Goal: Information Seeking & Learning: Learn about a topic

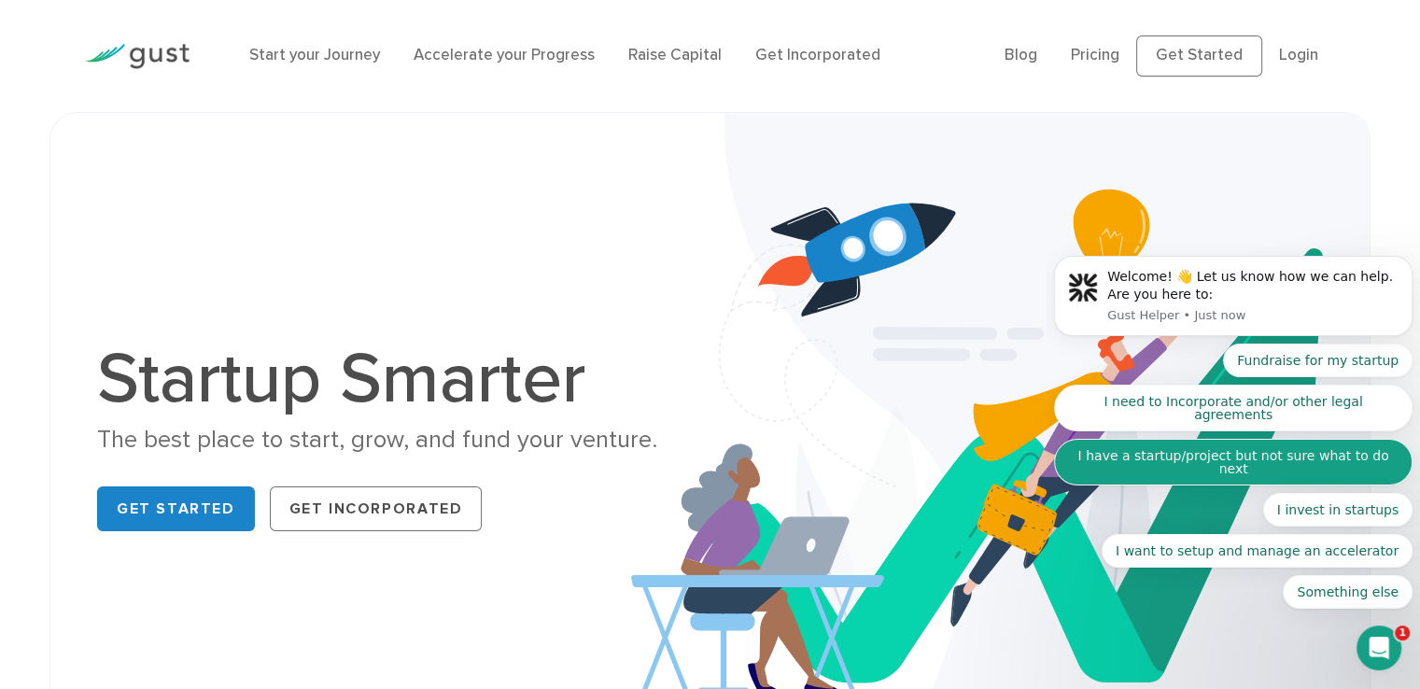
click at [1300, 468] on button "I have a startup/project but not sure what to do next" at bounding box center [1233, 462] width 359 height 47
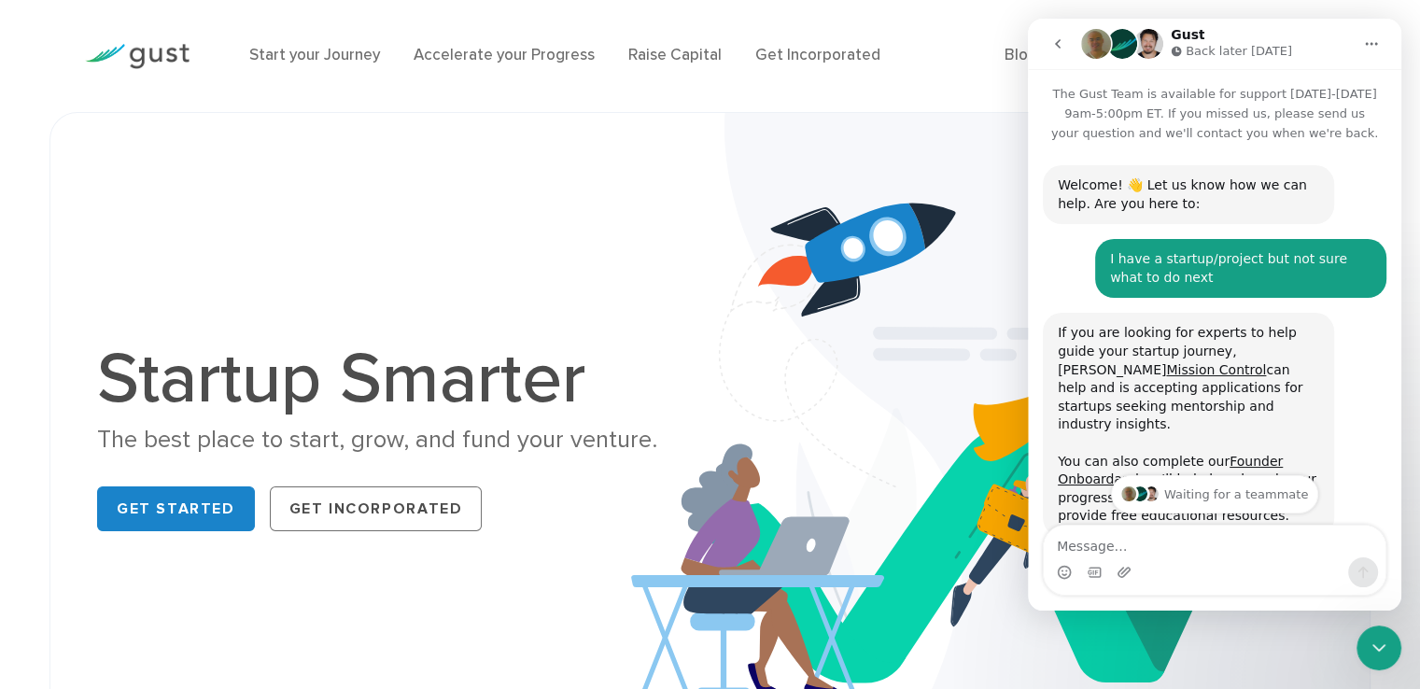
click at [1058, 49] on icon "go back" at bounding box center [1058, 43] width 15 height 15
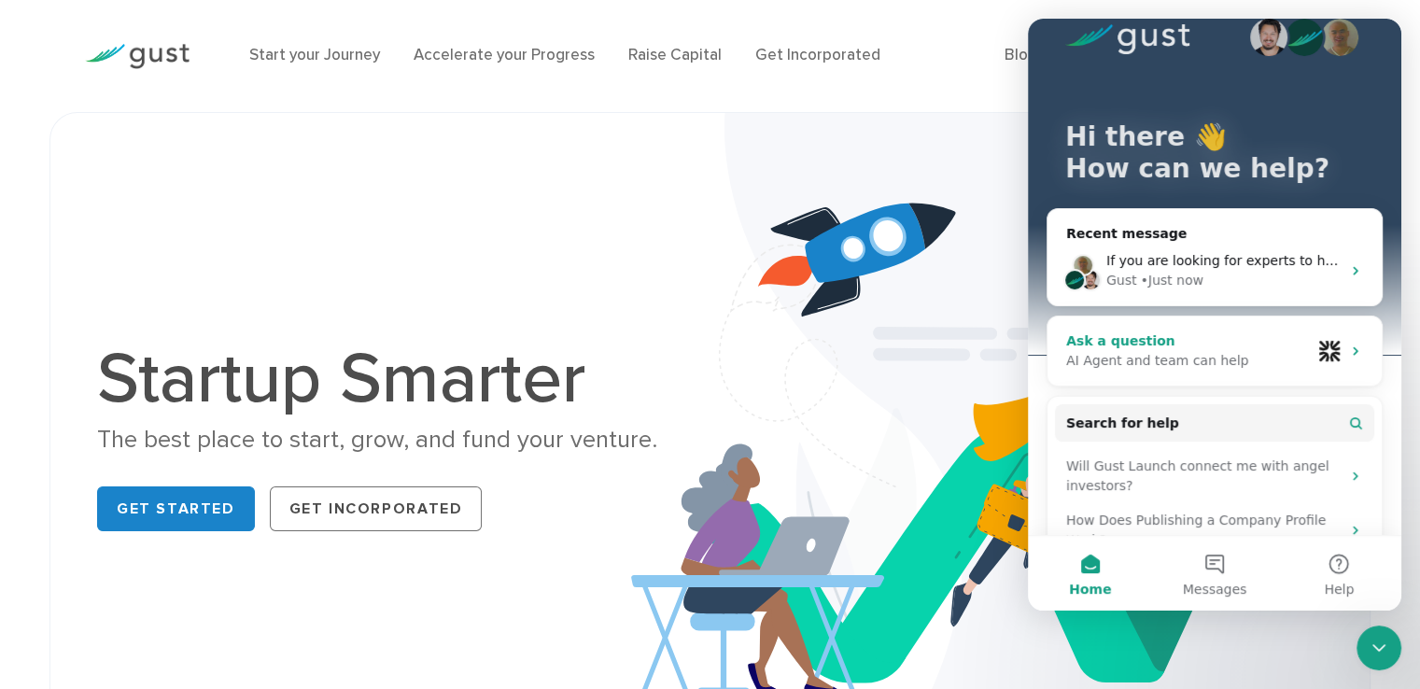
scroll to position [138, 0]
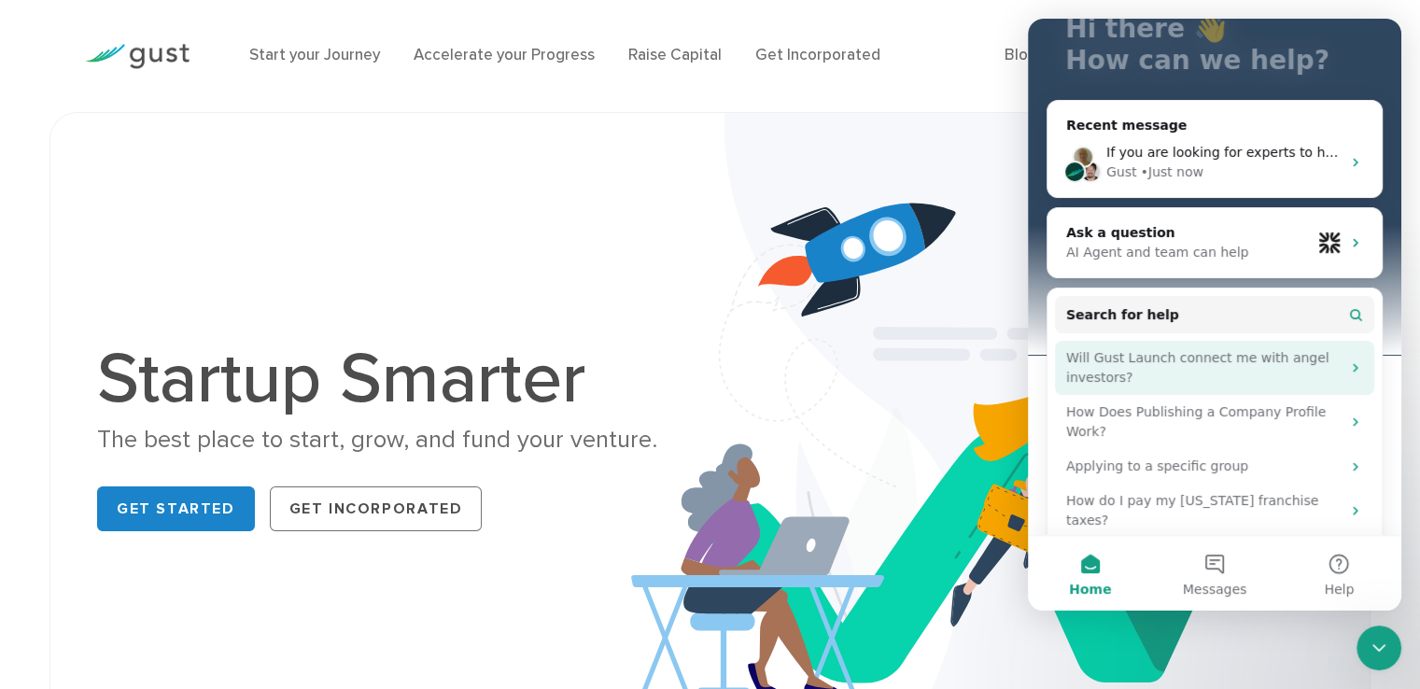
click at [1143, 371] on div "Will Gust Launch connect me with angel investors?" at bounding box center [1204, 367] width 275 height 39
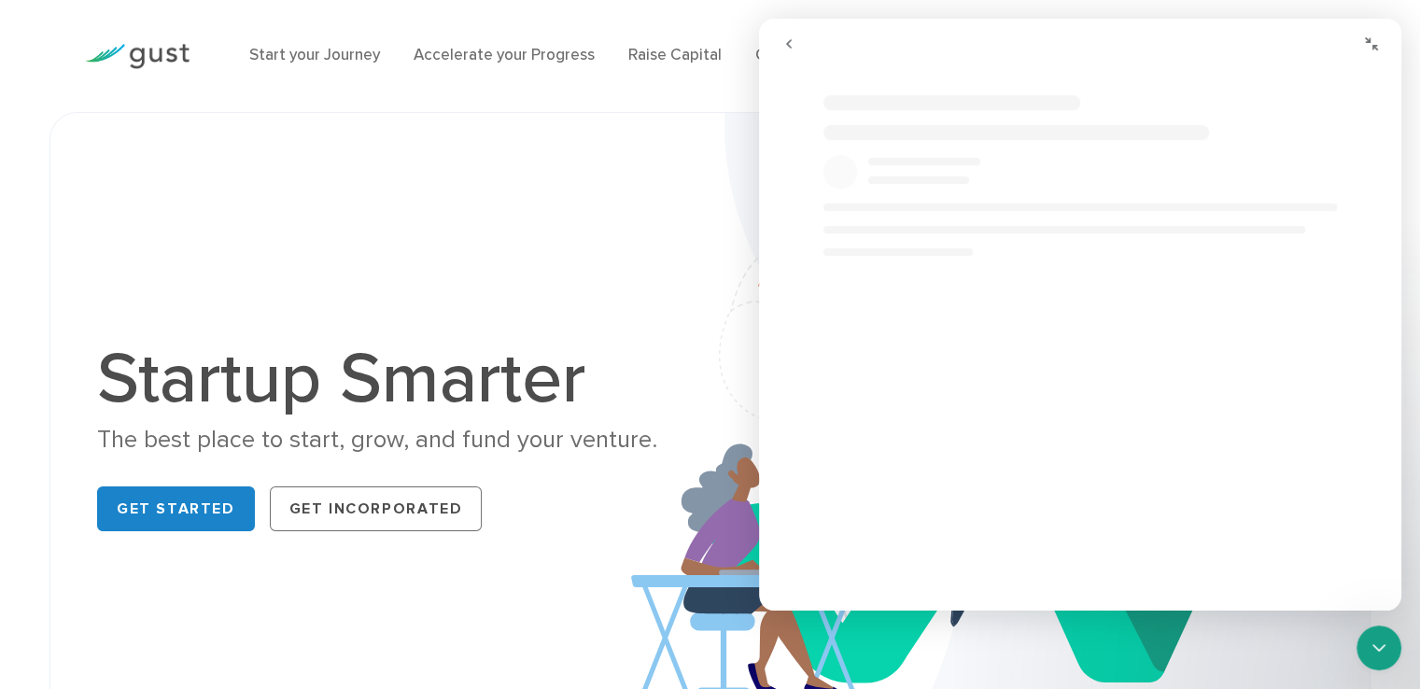
scroll to position [99, 0]
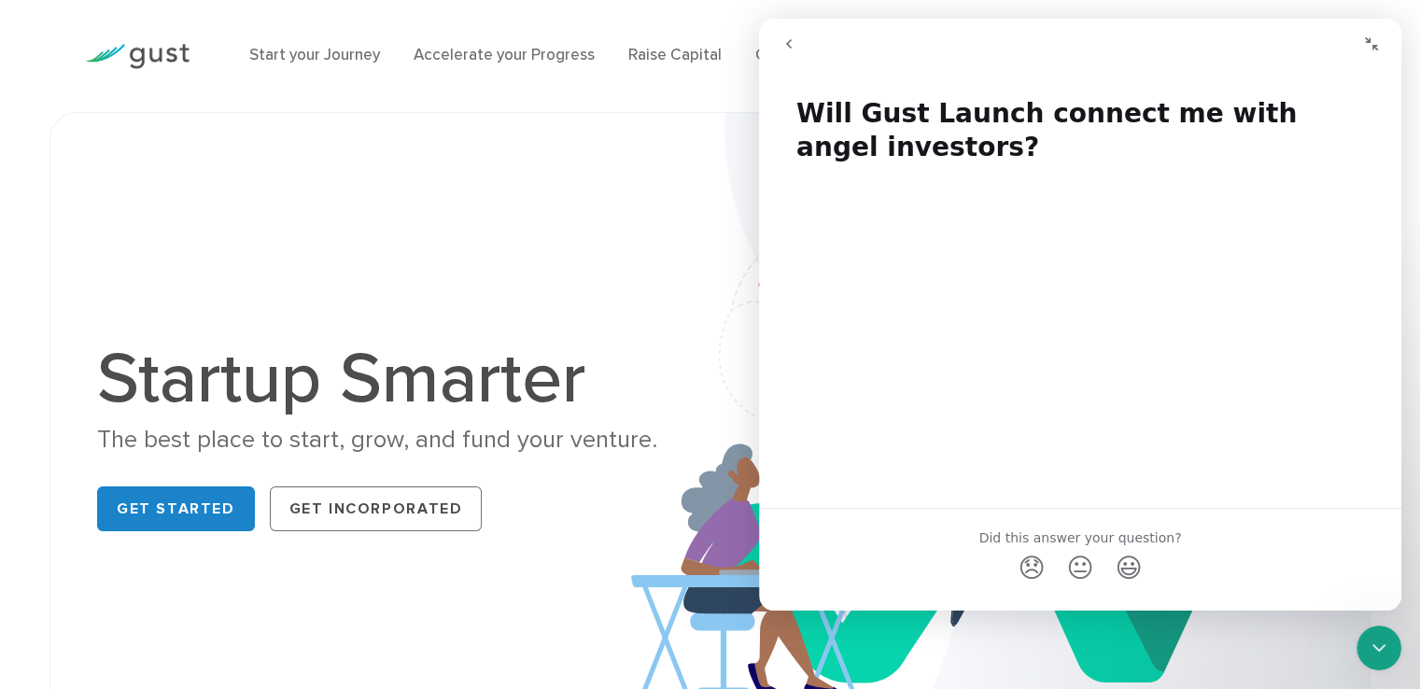
scroll to position [34, 0]
click at [548, 181] on div "Startup Smarter The best place to start, grow, and fund your venture. Get Start…" at bounding box center [710, 442] width 1254 height 564
click at [639, 56] on link "Raise Capital" at bounding box center [675, 55] width 93 height 19
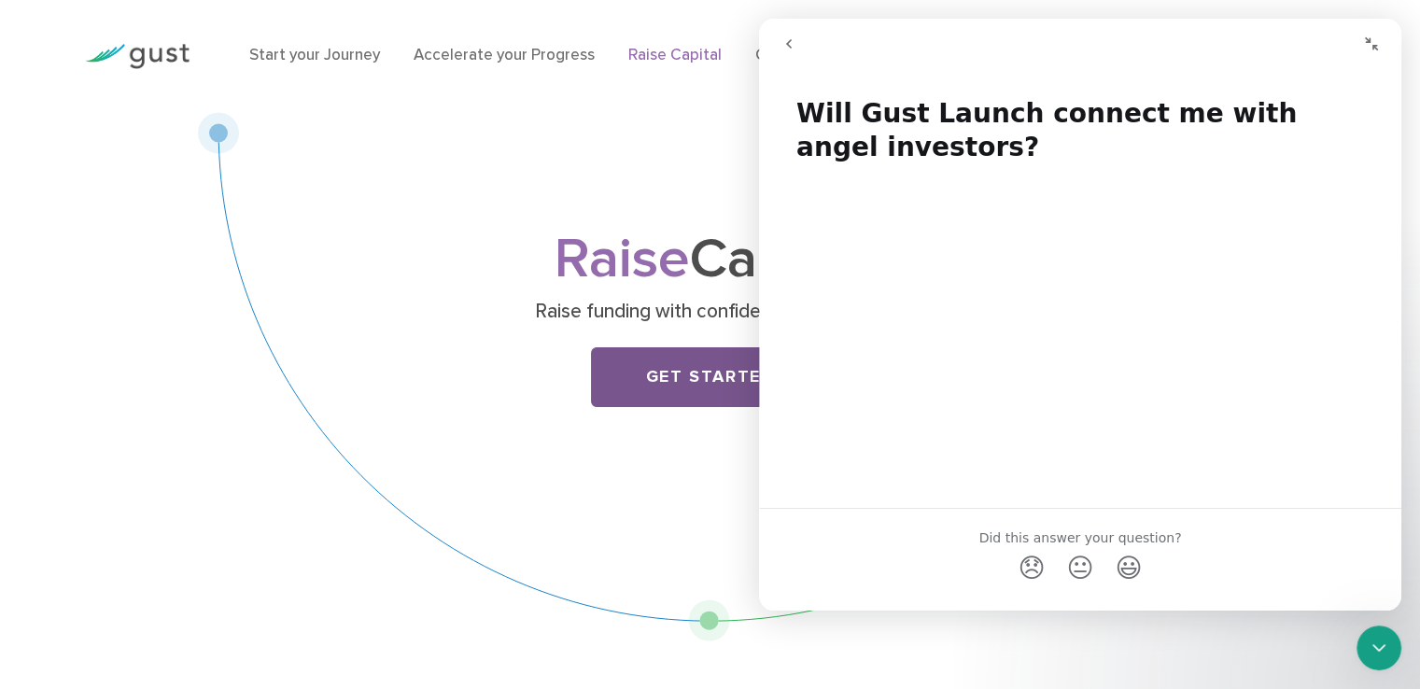
click at [669, 379] on link "Get Started" at bounding box center [710, 377] width 239 height 60
